Goal: Find specific page/section: Find specific page/section

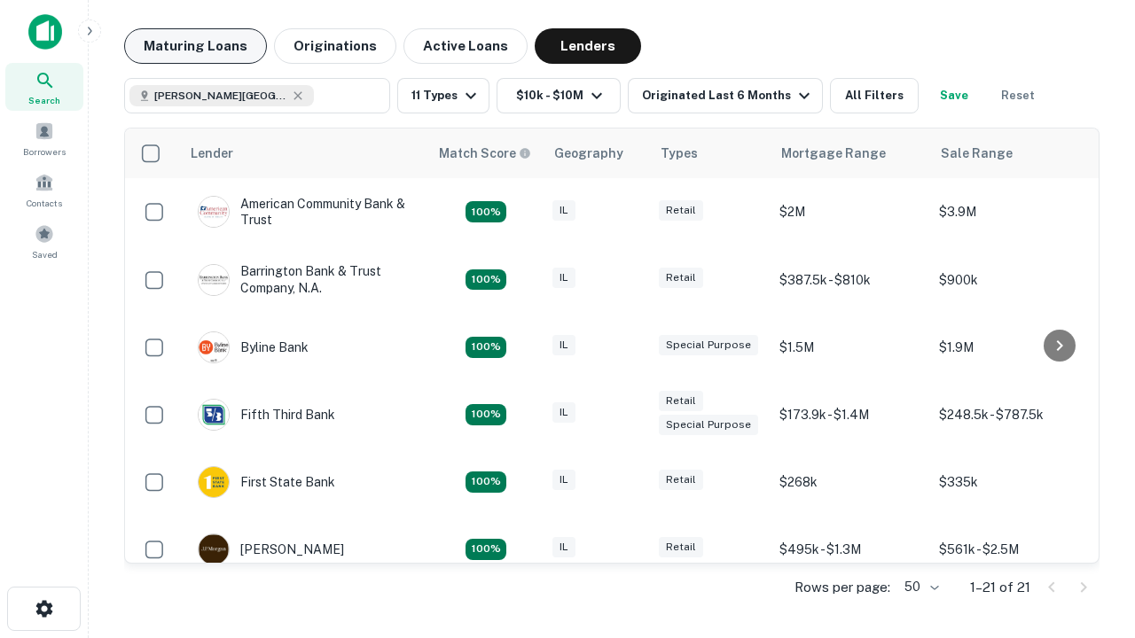
click at [195, 46] on button "Maturing Loans" at bounding box center [195, 45] width 143 height 35
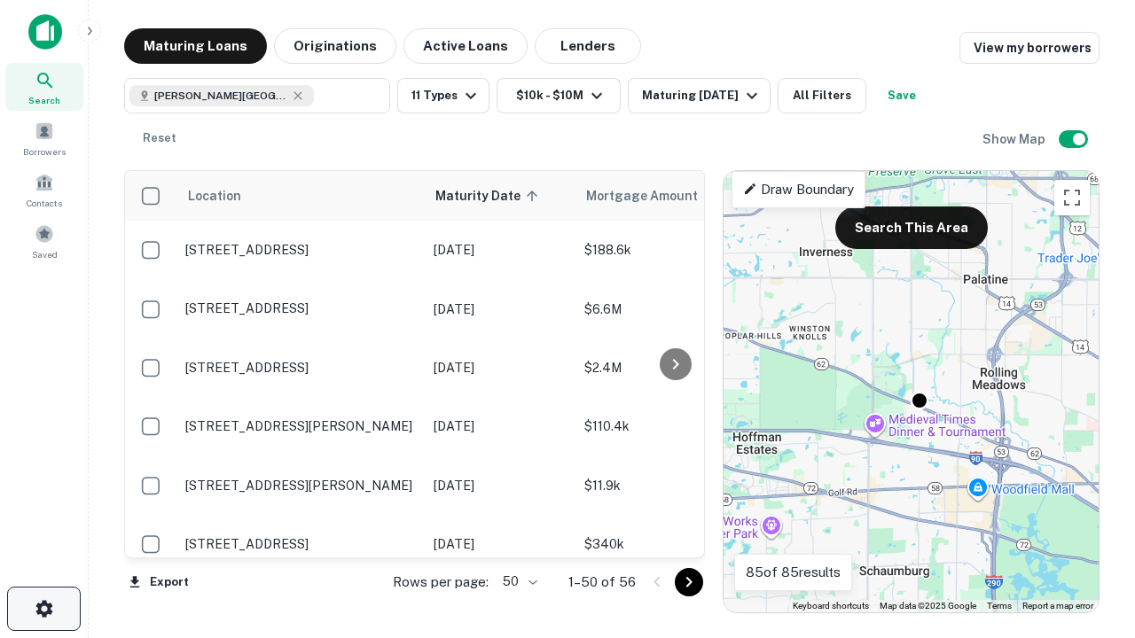
click at [43, 609] on icon "button" at bounding box center [44, 608] width 21 height 21
